Goal: Find specific page/section: Find specific page/section

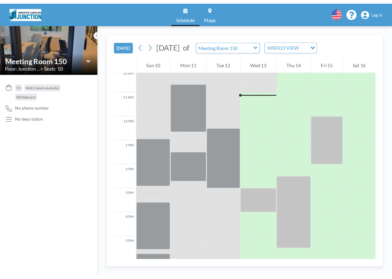
scroll to position [258, 0]
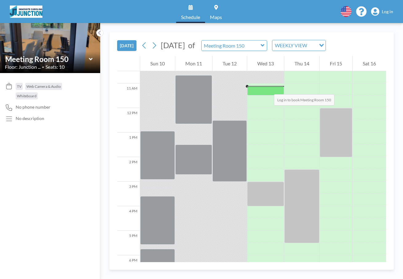
drag, startPoint x: 273, startPoint y: 91, endPoint x: 268, endPoint y: 89, distance: 5.7
click at [268, 89] on div at bounding box center [265, 90] width 37 height 9
click at [270, 92] on div at bounding box center [265, 90] width 37 height 9
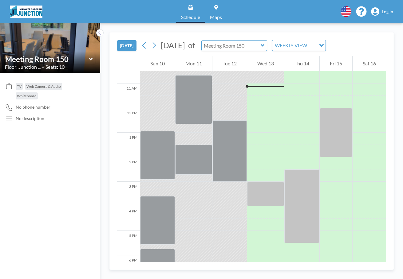
click at [261, 45] on input "text" at bounding box center [231, 46] width 59 height 10
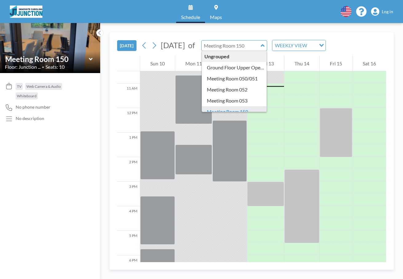
type input "Meeting Room 150"
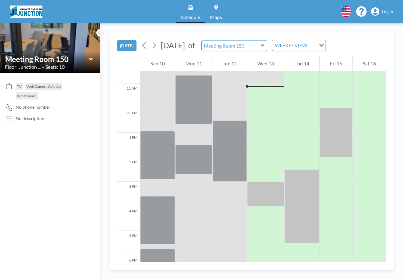
click at [272, 30] on div "[DATE] [DATE] of Meeting Room 150 WEEKLY VIEW Loading... 12 AM 1 AM 2 AM 3 AM 4…" at bounding box center [251, 151] width 303 height 256
click at [264, 91] on div at bounding box center [265, 91] width 37 height 9
click at [261, 46] on input "text" at bounding box center [231, 46] width 59 height 10
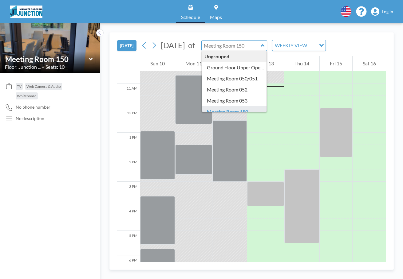
type input "Meeting Room 150"
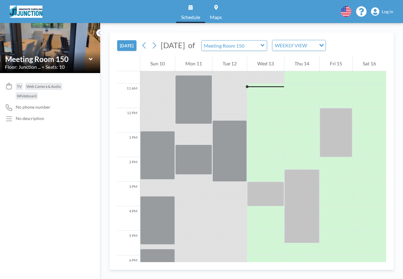
click at [279, 30] on div "[DATE] [DATE] of Meeting Room 150 WEEKLY VIEW Loading... 12 AM 1 AM 2 AM 3 AM 4…" at bounding box center [251, 151] width 303 height 256
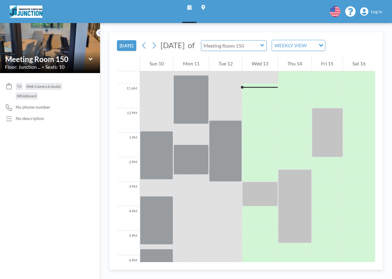
click at [261, 46] on input "text" at bounding box center [231, 46] width 59 height 10
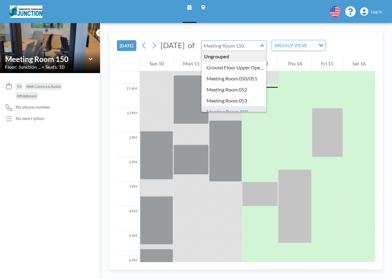
type input "Meeting Room 150"
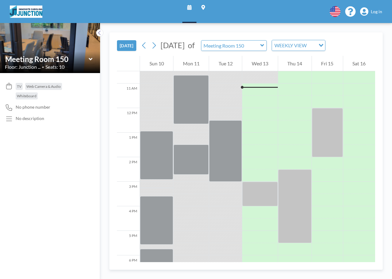
click at [90, 60] on icon at bounding box center [90, 59] width 4 height 2
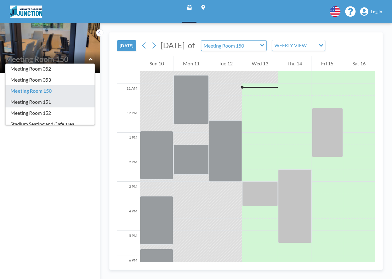
scroll to position [34, 0]
type input "Meeting Room 151"
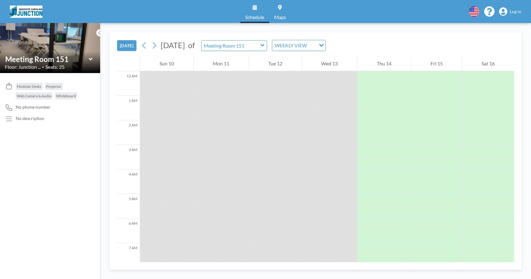
scroll to position [0, 0]
click at [302, 44] on div "WEEKLY VIEW" at bounding box center [294, 44] width 44 height 9
click at [304, 61] on li "WEEKLY VIEW" at bounding box center [316, 65] width 53 height 9
click at [309, 46] on div "WEEKLY VIEW" at bounding box center [294, 44] width 44 height 9
click at [309, 53] on li "DAILY VIEW" at bounding box center [316, 56] width 53 height 9
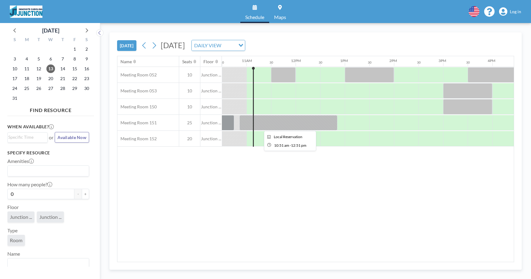
click at [259, 127] on div at bounding box center [288, 122] width 98 height 15
drag, startPoint x: 340, startPoint y: 124, endPoint x: 346, endPoint y: 125, distance: 5.5
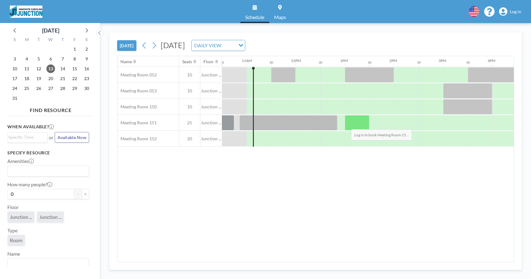
click at [346, 125] on div at bounding box center [357, 122] width 25 height 15
click at [360, 123] on div at bounding box center [357, 122] width 25 height 15
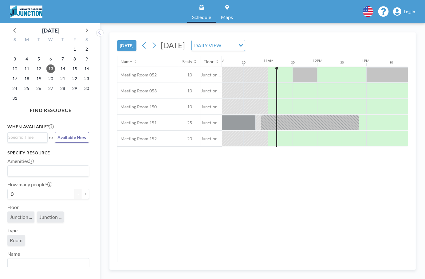
scroll to position [0, 516]
